Goal: Task Accomplishment & Management: Manage account settings

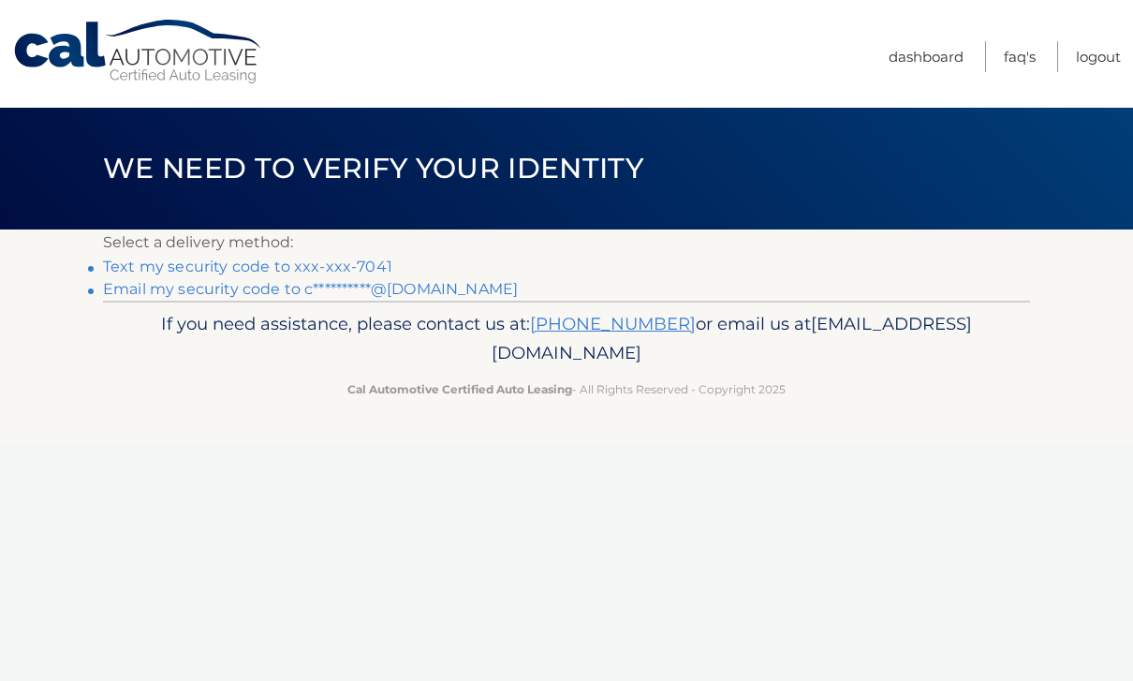
click at [324, 262] on link "Text my security code to xxx-xxx-7041" at bounding box center [247, 266] width 289 height 18
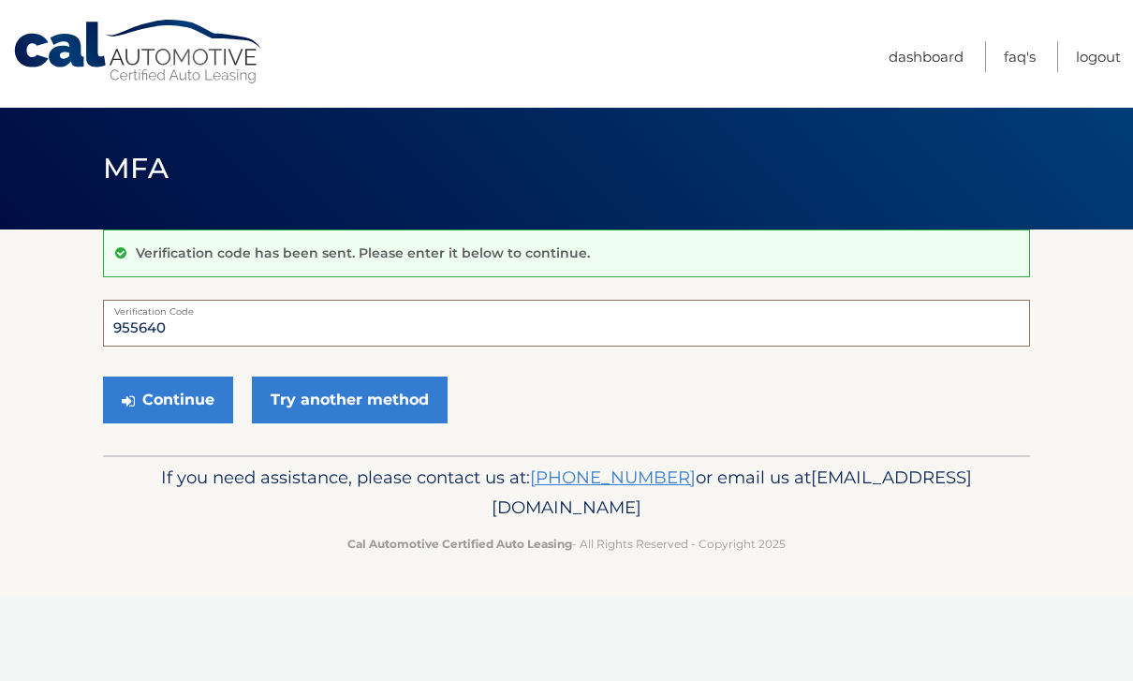
type input "955640"
click at [168, 399] on button "Continue" at bounding box center [168, 399] width 130 height 47
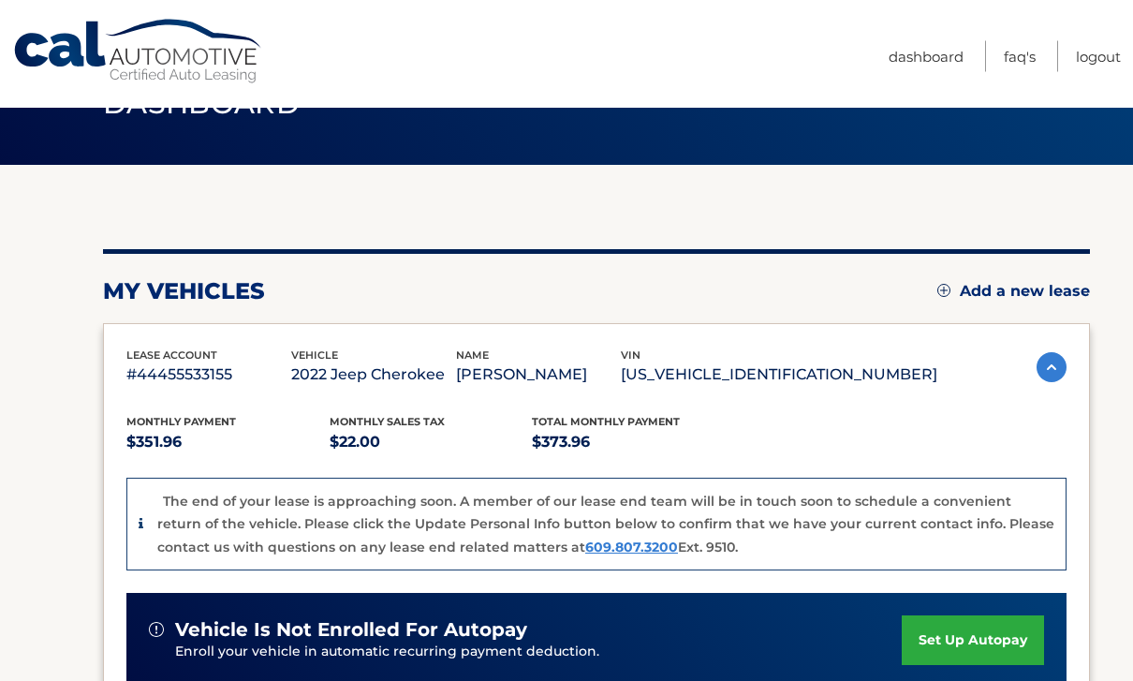
scroll to position [66, 0]
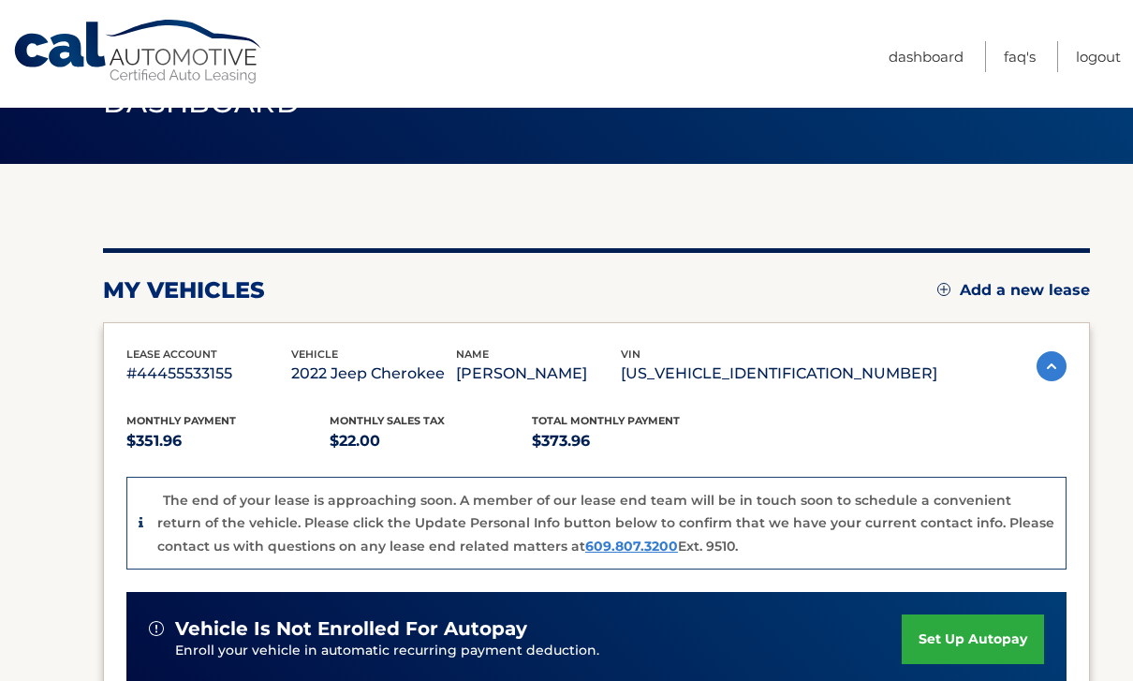
click at [1052, 367] on img at bounding box center [1052, 366] width 30 height 30
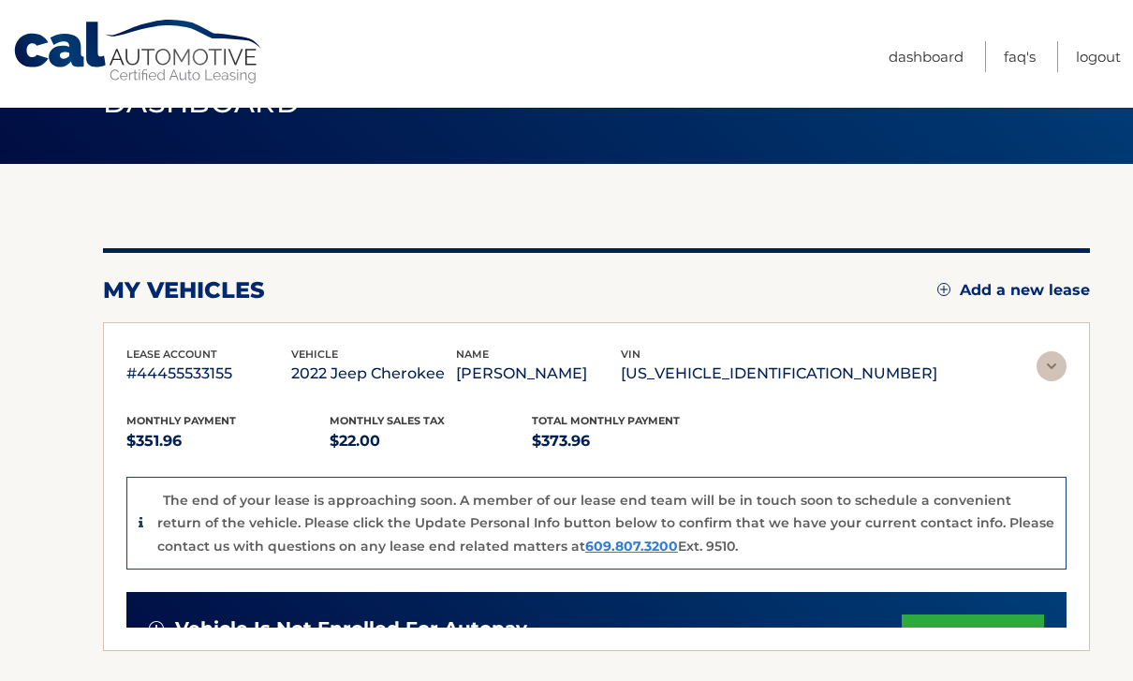
scroll to position [0, 0]
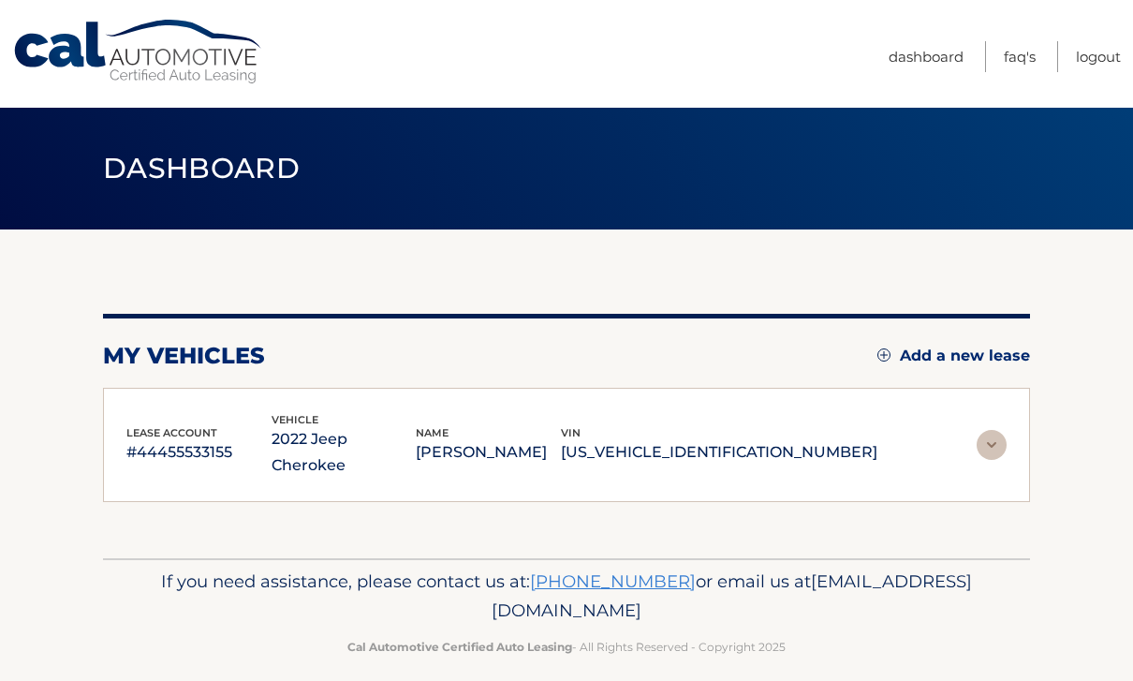
click at [989, 430] on img at bounding box center [992, 445] width 30 height 30
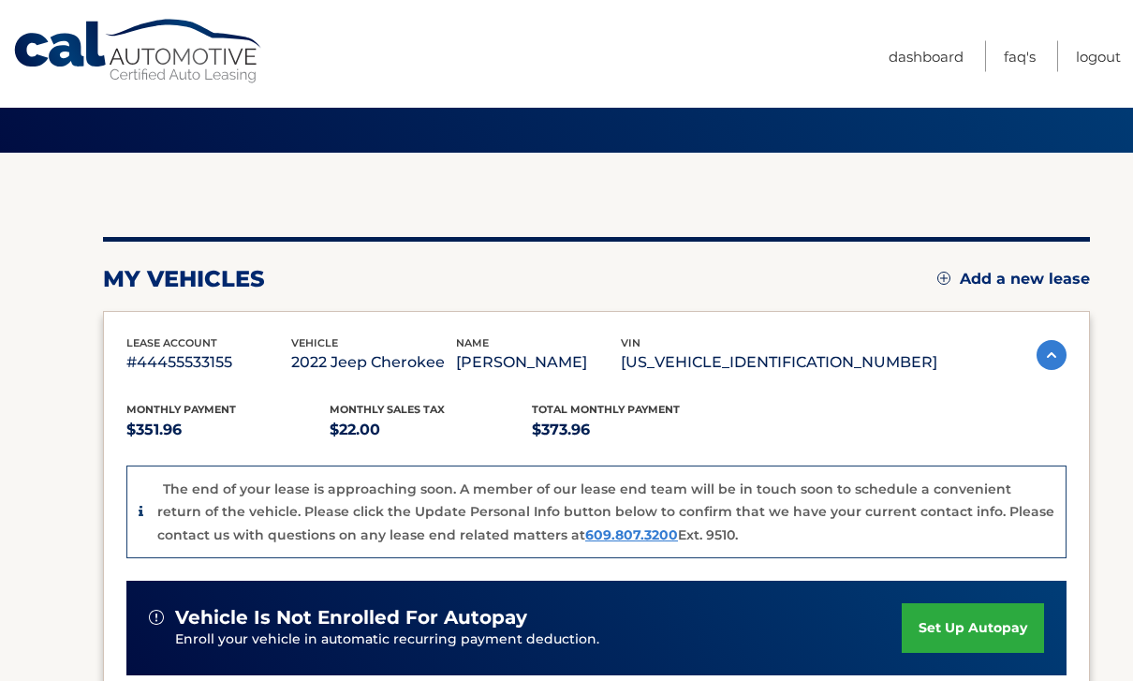
scroll to position [95, 0]
